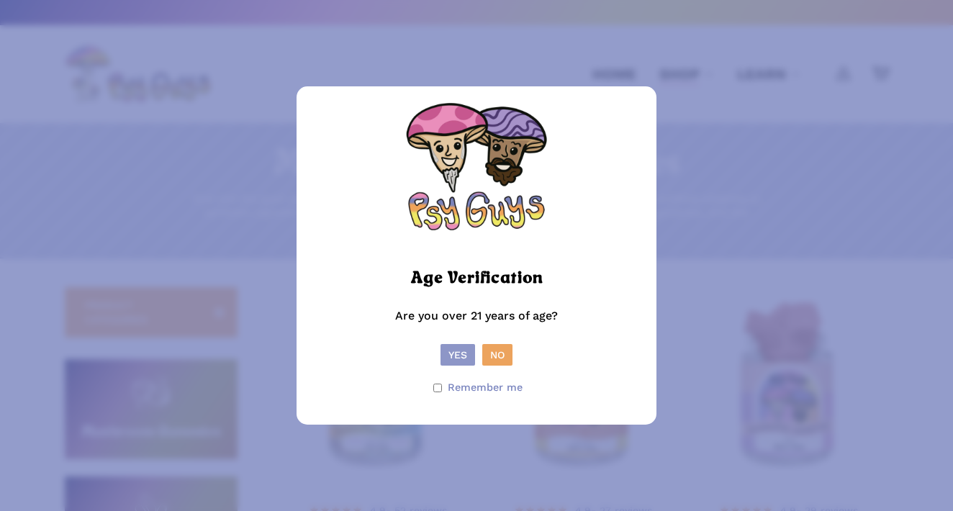
click at [460, 354] on button "Yes" at bounding box center [458, 355] width 35 height 22
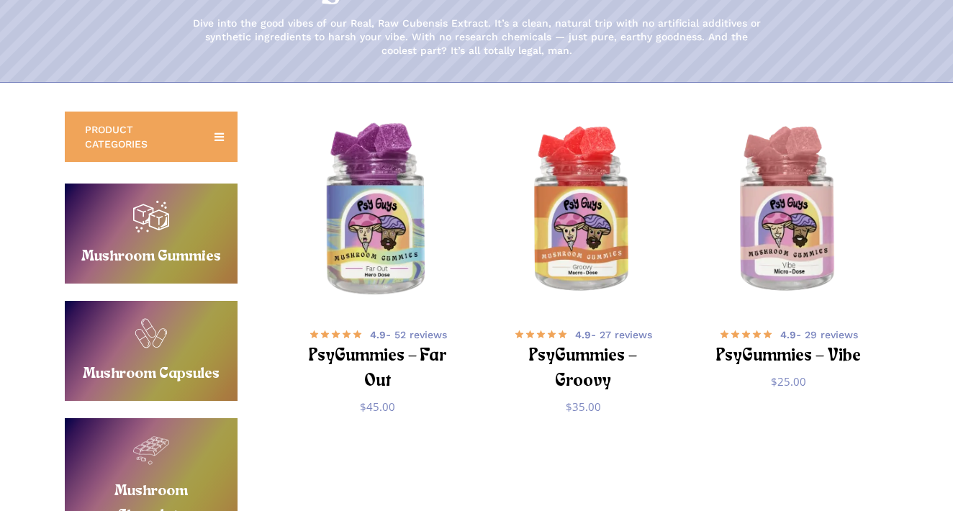
scroll to position [215, 0]
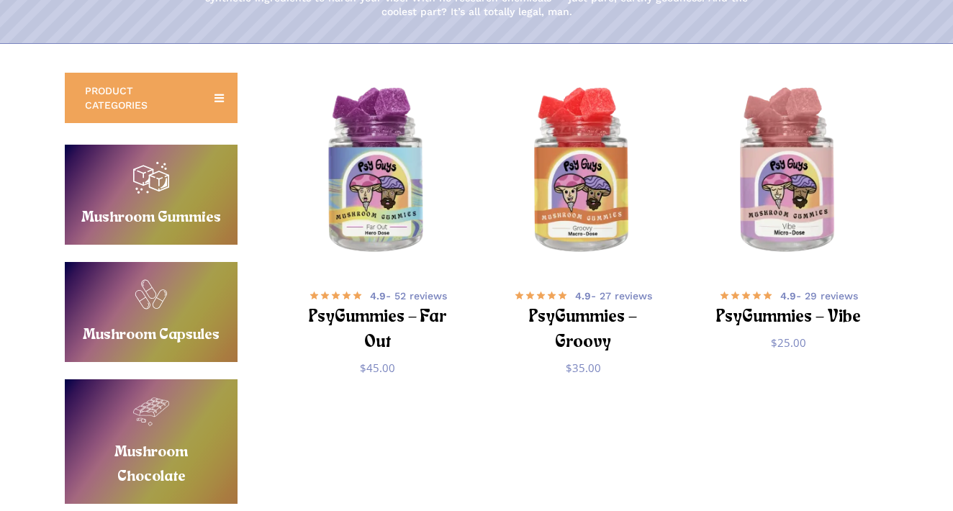
click at [168, 413] on link "Buy Mushroom Chocolate" at bounding box center [151, 441] width 173 height 125
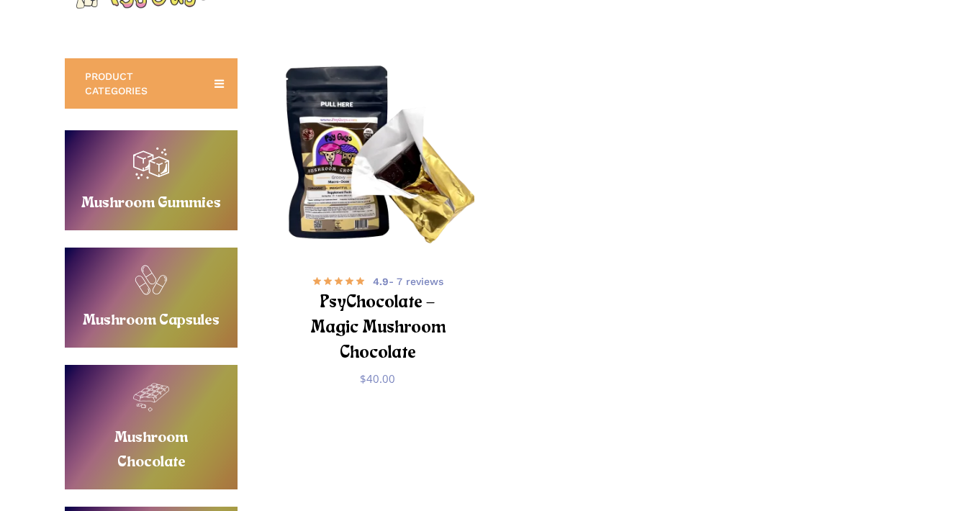
scroll to position [107, 0]
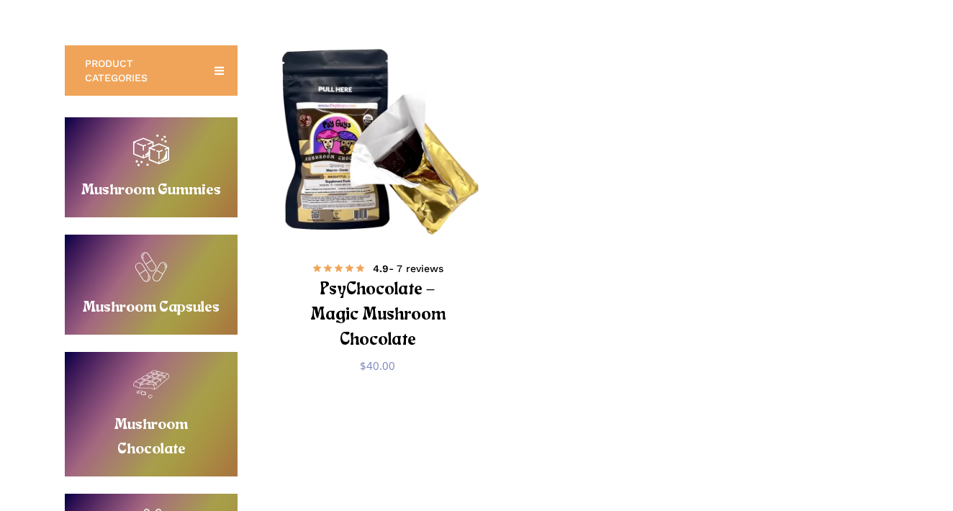
click at [369, 308] on h2 "PsyChocolate – Magic Mushroom Chocolate" at bounding box center [378, 315] width 158 height 77
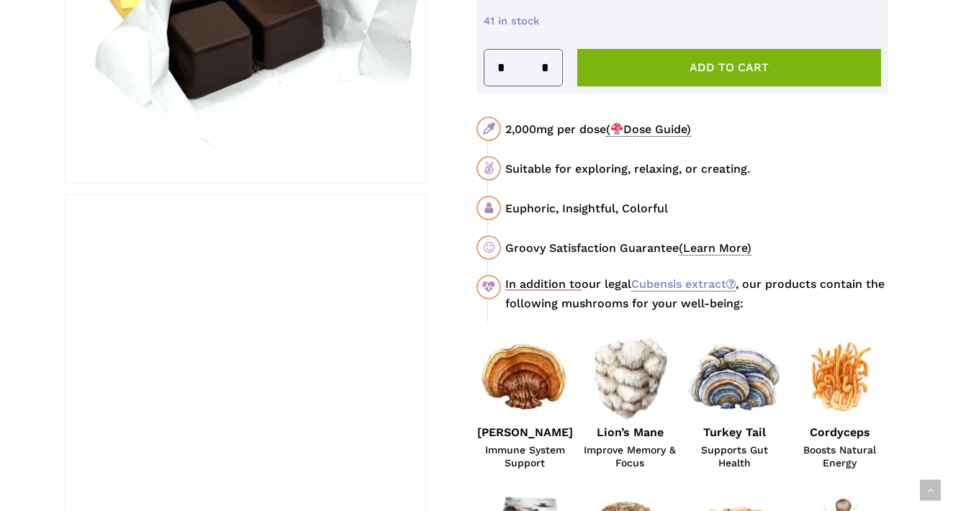
scroll to position [788, 0]
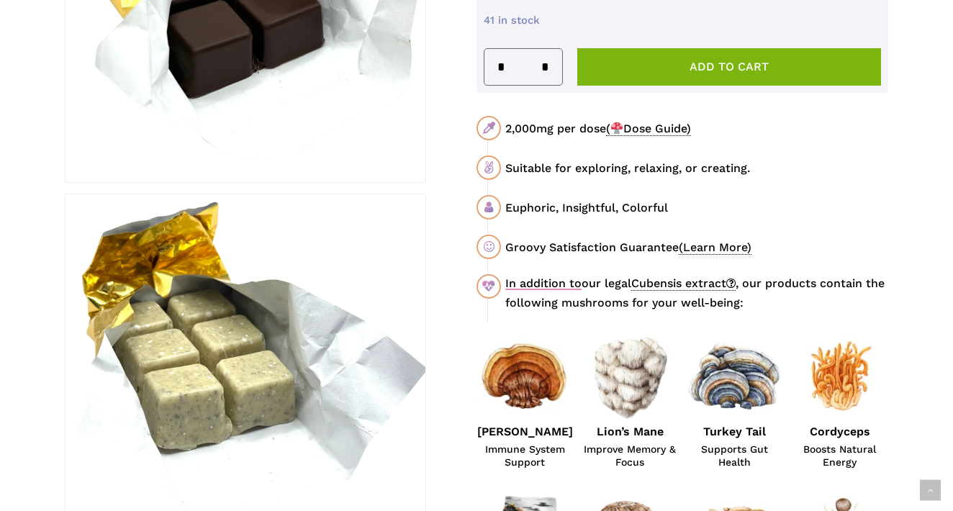
click at [700, 276] on link "Cubensis extract" at bounding box center [683, 283] width 104 height 14
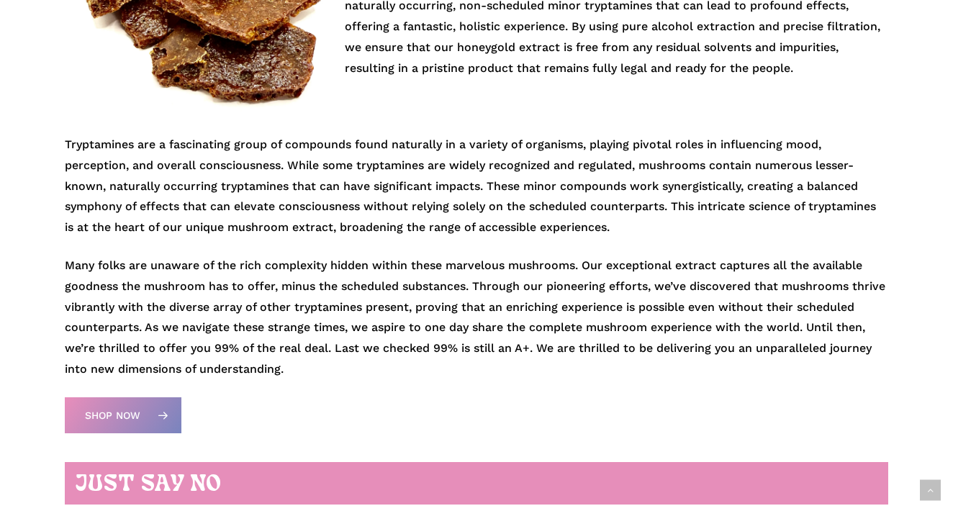
scroll to position [475, 0]
